Goal: Information Seeking & Learning: Learn about a topic

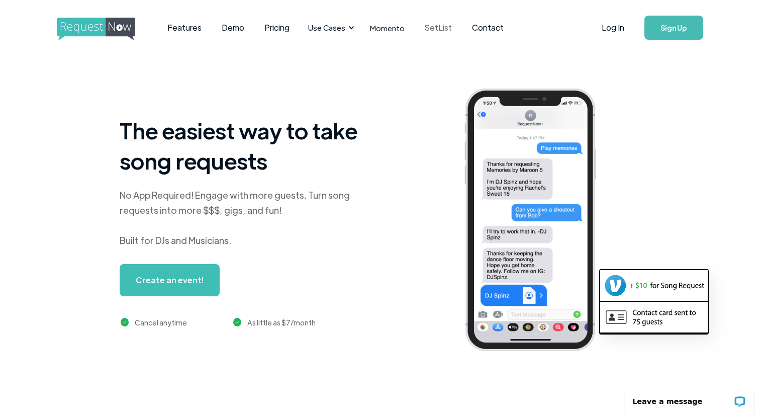
click at [446, 28] on link "SetList" at bounding box center [438, 27] width 47 height 31
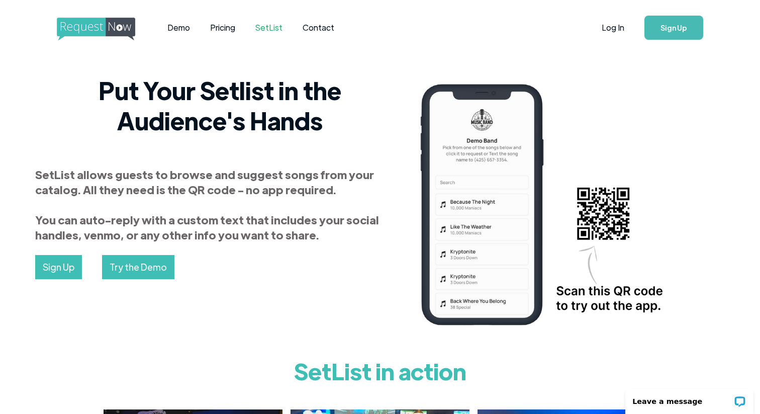
click at [445, 33] on div "Demo Pricing SetList Contact" at bounding box center [303, 27] width 492 height 31
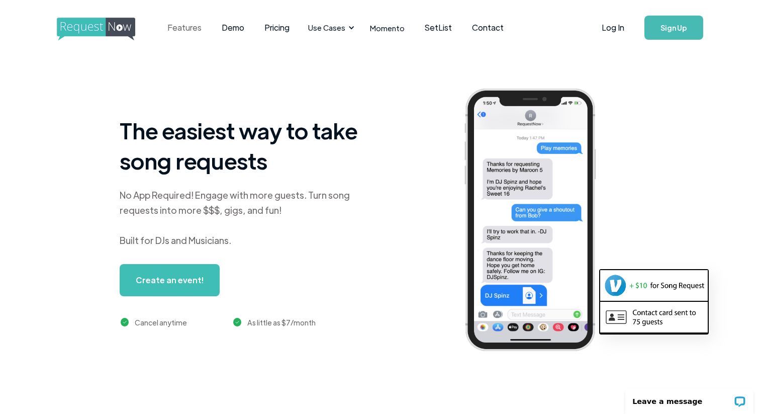
click at [183, 29] on link "Features" at bounding box center [184, 27] width 54 height 31
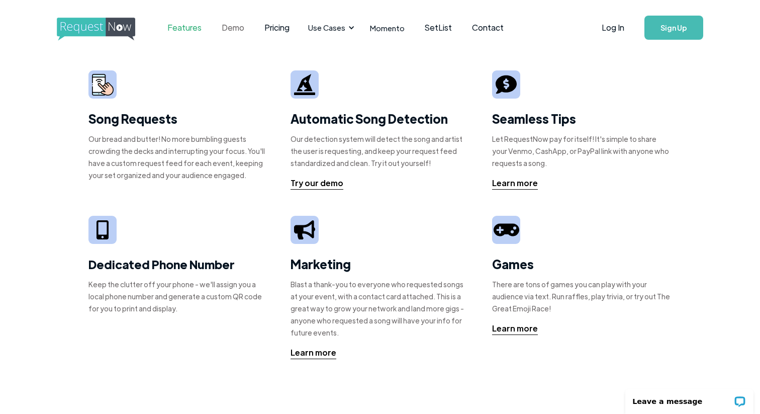
click at [233, 33] on link "Demo" at bounding box center [233, 27] width 43 height 31
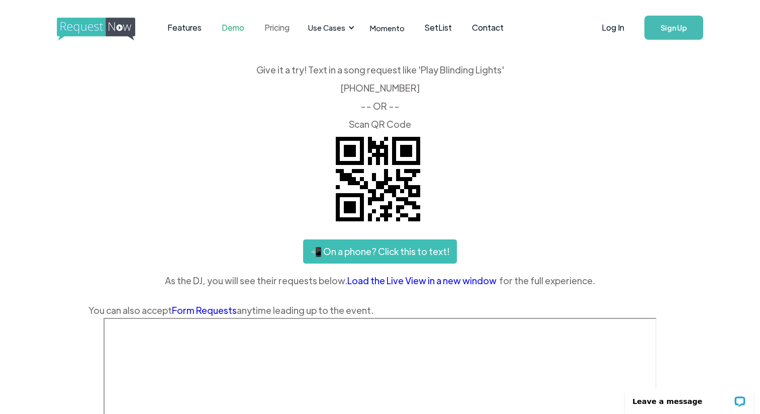
click at [278, 29] on link "Pricing" at bounding box center [276, 27] width 45 height 31
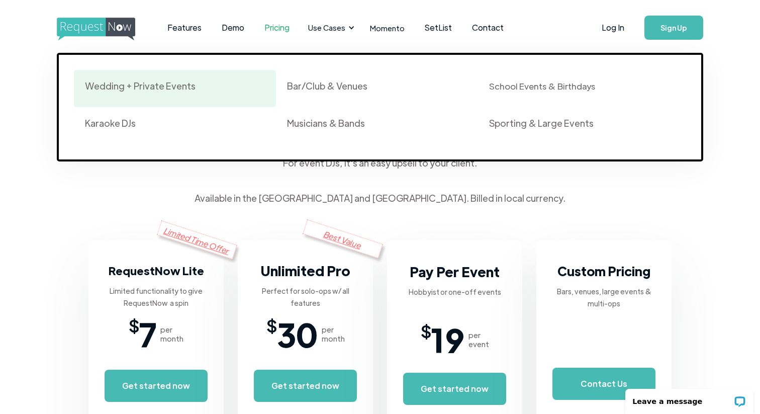
click at [151, 82] on div "Wedding + Private Events" at bounding box center [140, 86] width 111 height 12
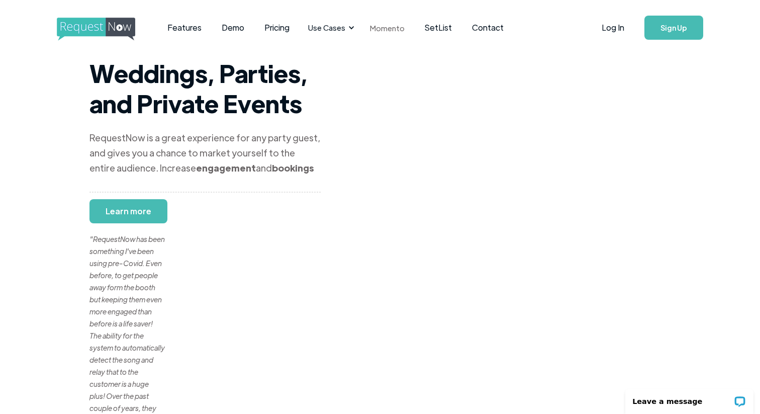
click at [390, 31] on link "Momento" at bounding box center [387, 28] width 55 height 30
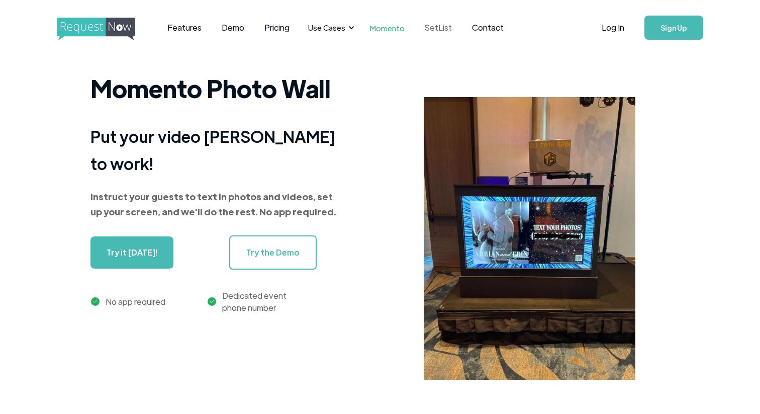
click at [458, 32] on link "SetList" at bounding box center [438, 27] width 47 height 31
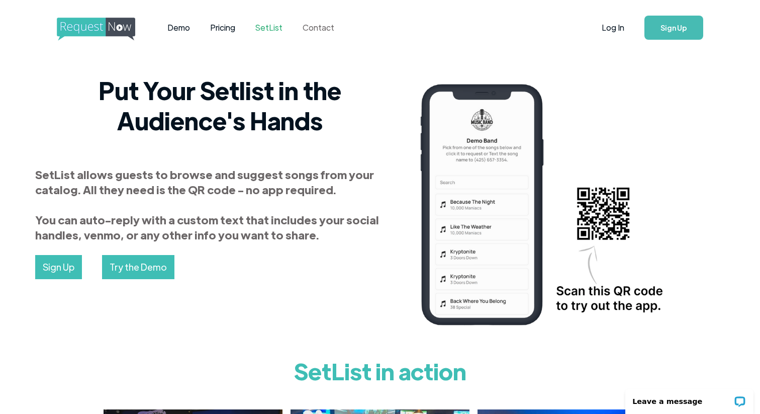
click at [324, 31] on link "Contact" at bounding box center [318, 27] width 52 height 31
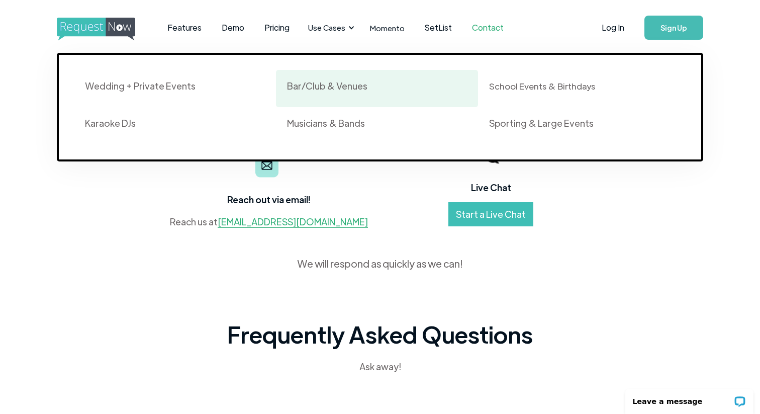
click at [310, 90] on div "Bar/Club & Venues" at bounding box center [327, 86] width 80 height 12
